Goal: Information Seeking & Learning: Learn about a topic

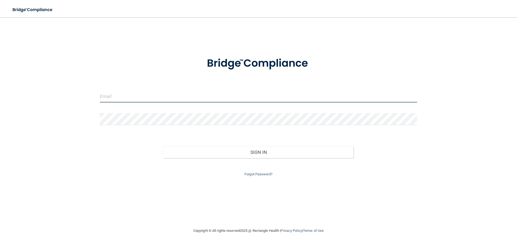
click at [180, 94] on input "email" at bounding box center [258, 96] width 317 height 12
type input "[EMAIL_ADDRESS][DOMAIN_NAME]"
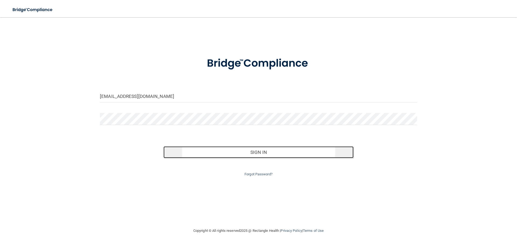
click at [257, 153] on button "Sign In" at bounding box center [258, 152] width 190 height 12
click at [281, 151] on button "Sign In" at bounding box center [258, 152] width 190 height 12
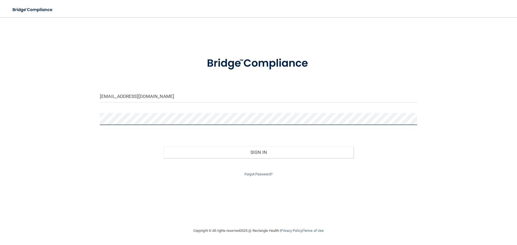
click at [163, 146] on button "Sign In" at bounding box center [258, 152] width 190 height 12
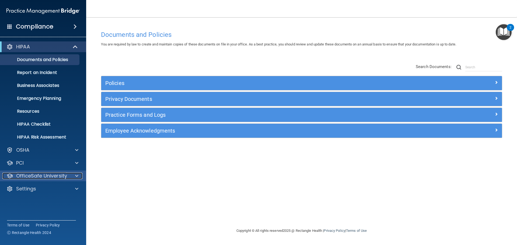
click at [42, 175] on p "OfficeSafe University" at bounding box center [41, 176] width 51 height 6
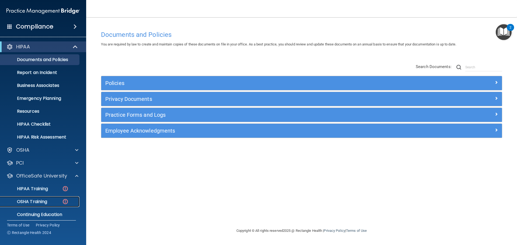
click at [42, 201] on p "OSHA Training" at bounding box center [25, 201] width 44 height 5
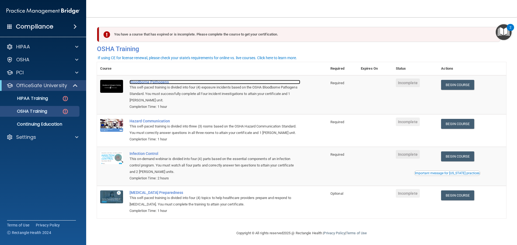
click at [141, 81] on div "Bloodborne Pathogens" at bounding box center [214, 82] width 171 height 4
